Goal: Information Seeking & Learning: Learn about a topic

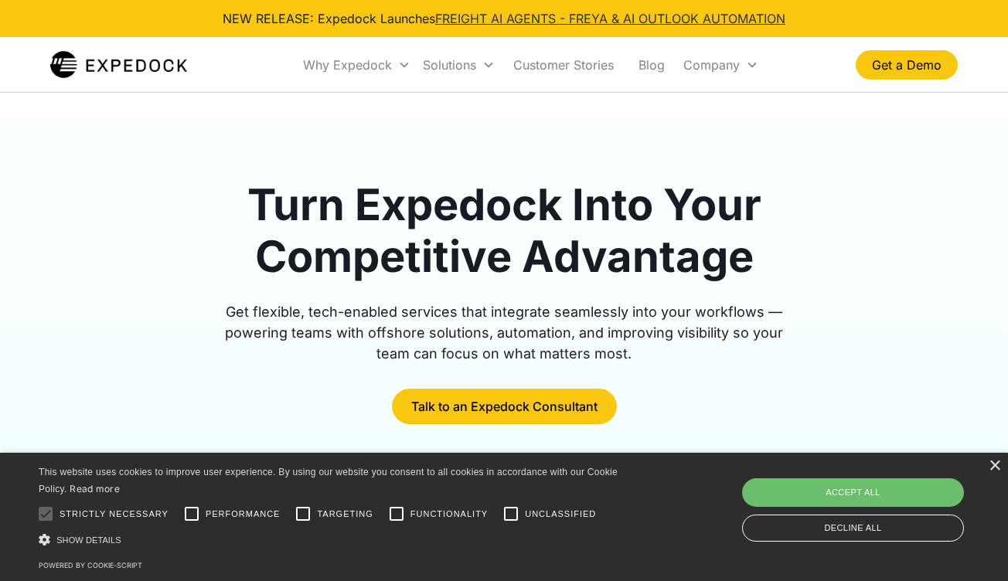
click at [476, 19] on link "FREIGHT AI AGENTS - FREYA & AI OUTLOOK AUTOMATION" at bounding box center [610, 18] width 350 height 15
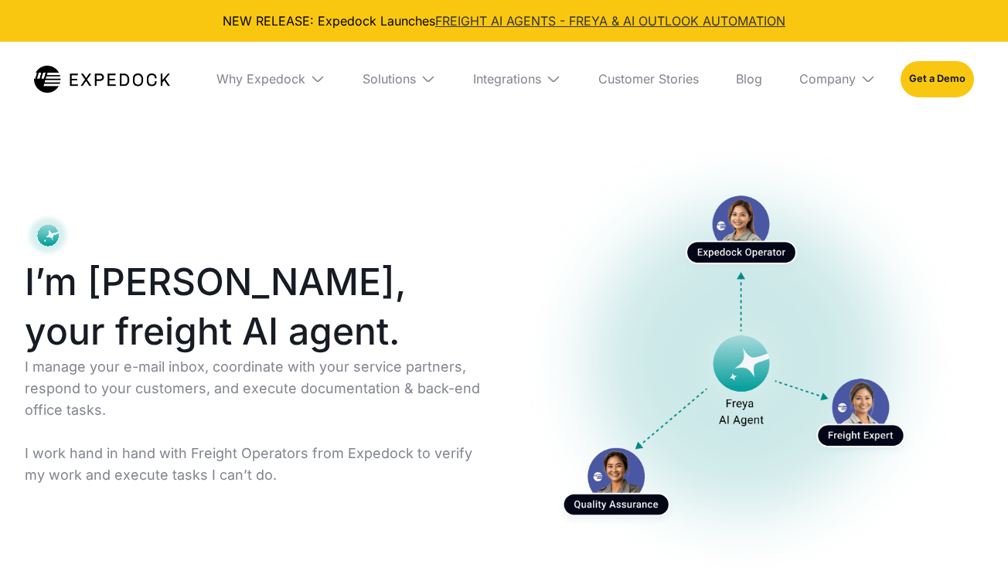
select select
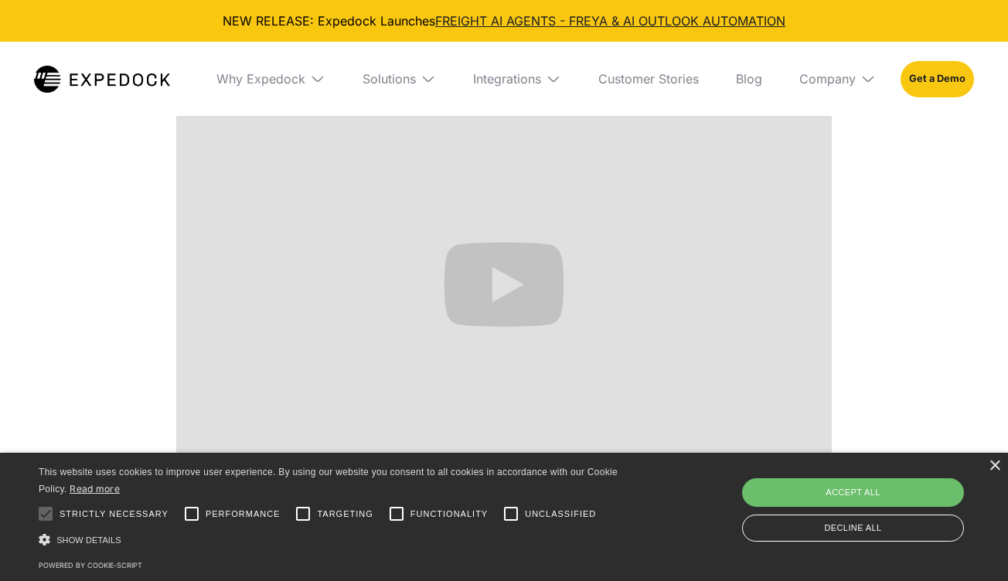
scroll to position [707, 0]
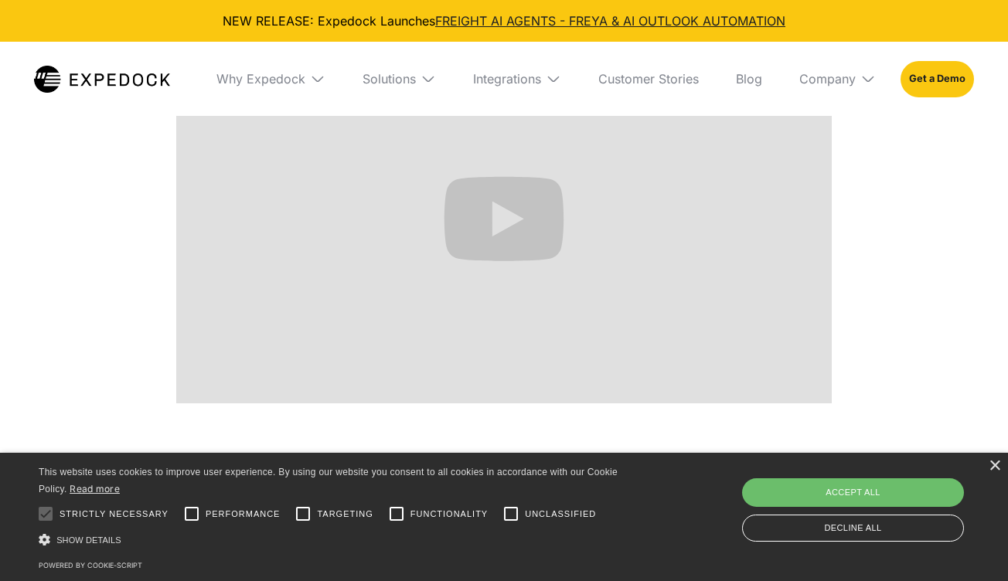
click at [431, 83] on img at bounding box center [427, 78] width 15 height 15
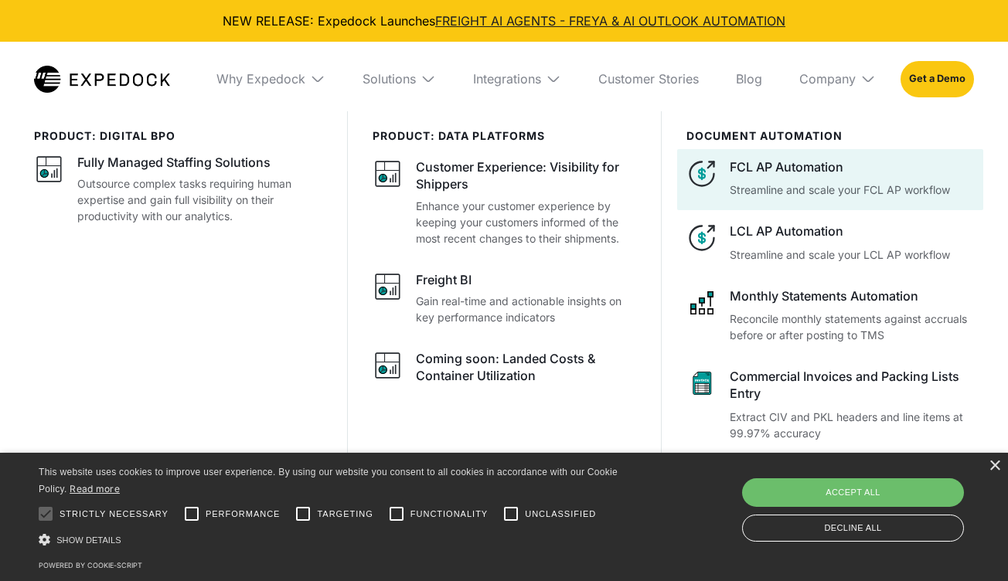
click at [777, 162] on div "FCL AP Automation" at bounding box center [852, 166] width 244 height 17
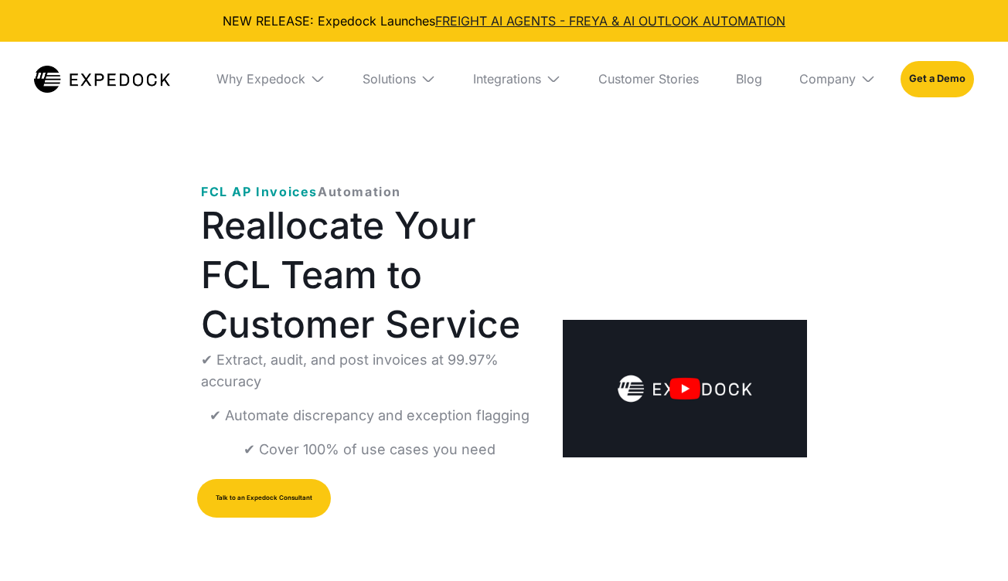
select select
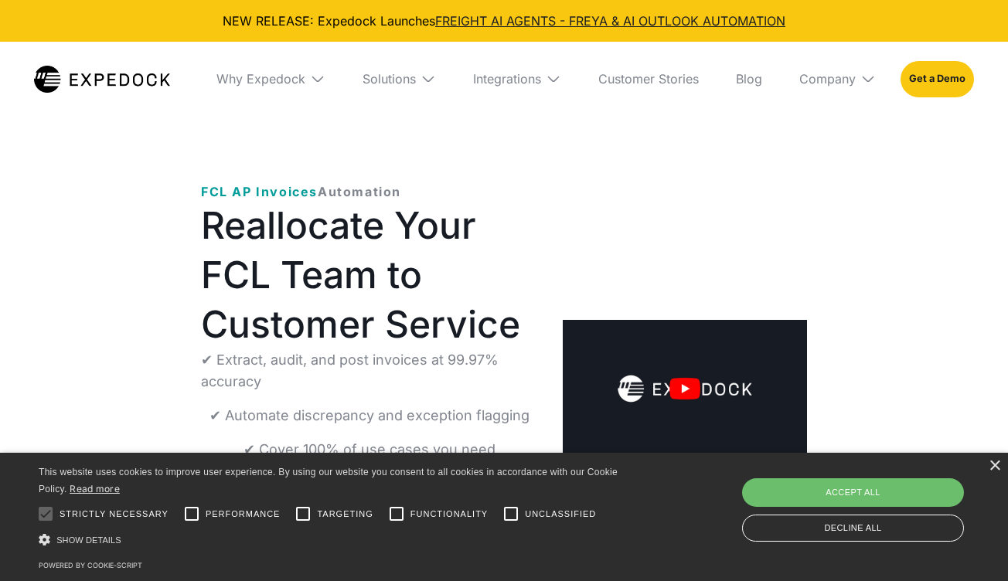
scroll to position [155, 0]
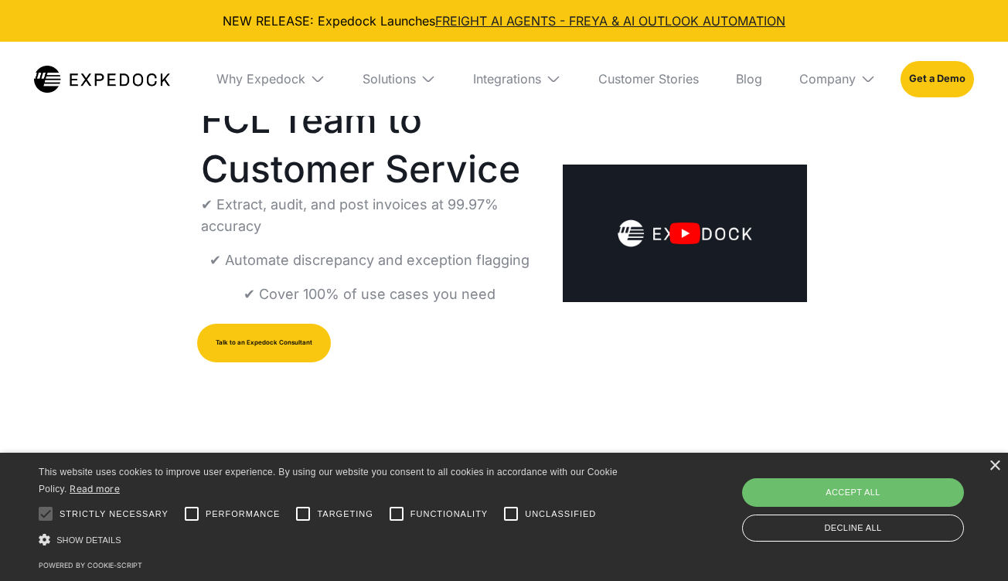
click at [682, 231] on img "open lightbox" at bounding box center [685, 234] width 244 height 138
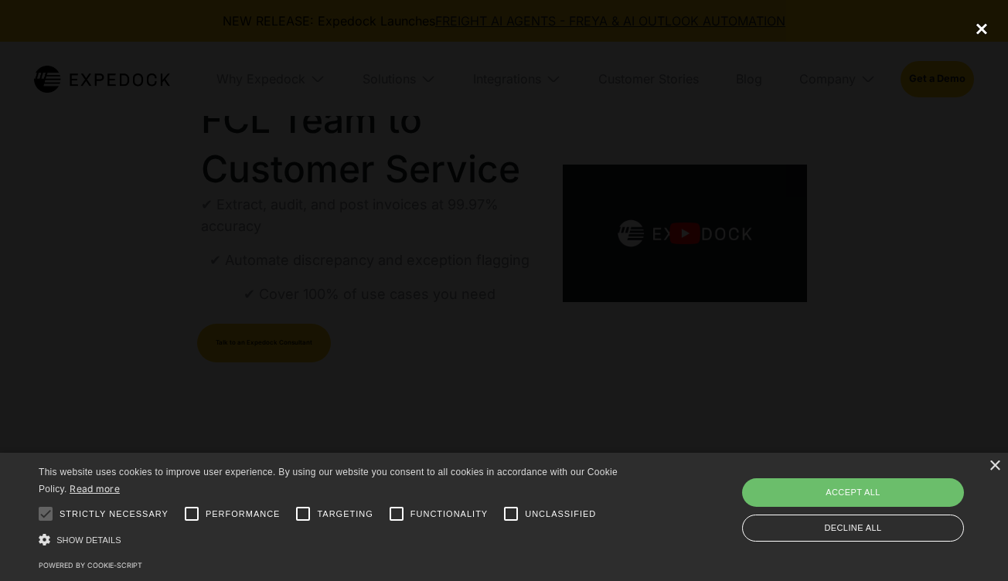
click at [978, 25] on div "close lightbox" at bounding box center [981, 29] width 53 height 34
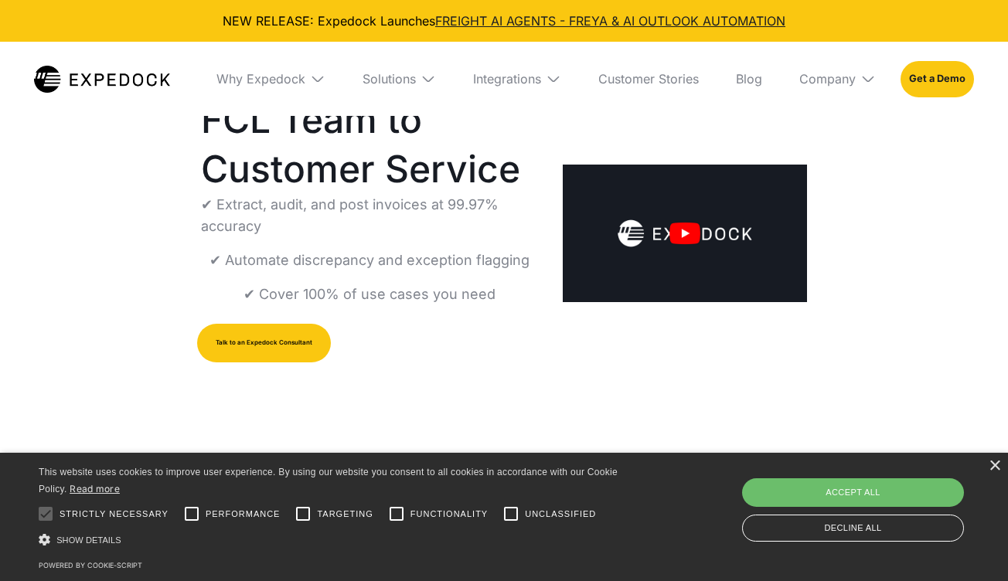
click at [420, 73] on img at bounding box center [427, 78] width 15 height 15
